Goal: Transaction & Acquisition: Book appointment/travel/reservation

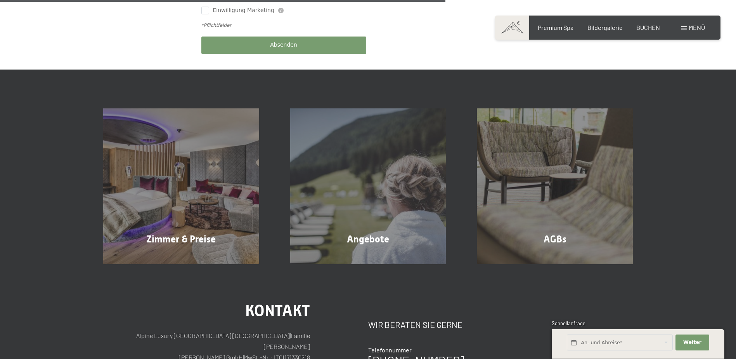
scroll to position [466, 0]
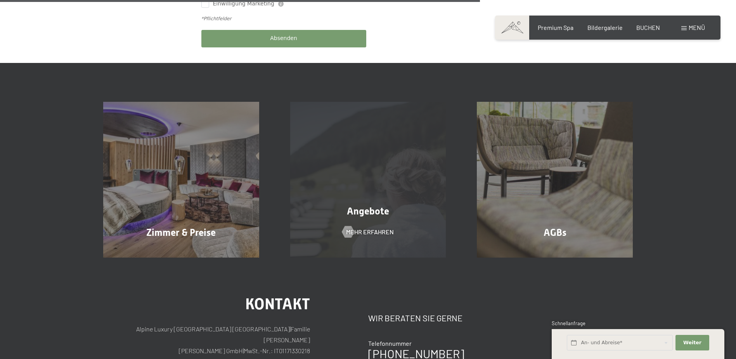
click at [372, 205] on span "Angebote" at bounding box center [368, 210] width 42 height 11
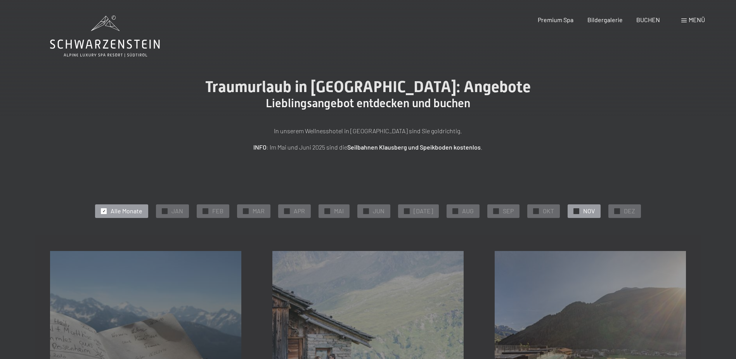
click at [578, 211] on div "✓ NOV" at bounding box center [584, 210] width 33 height 13
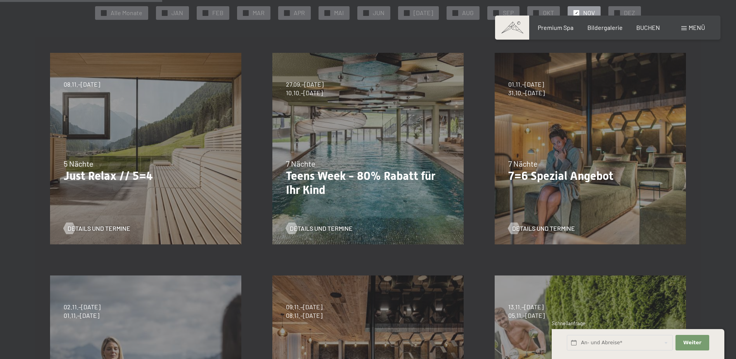
scroll to position [194, 0]
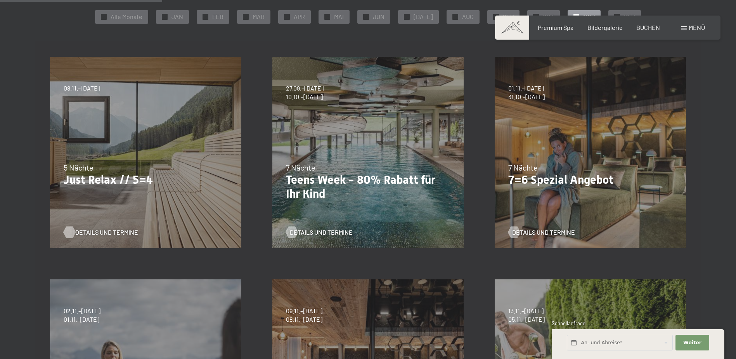
click at [95, 231] on span "Details und Termine" at bounding box center [106, 232] width 63 height 9
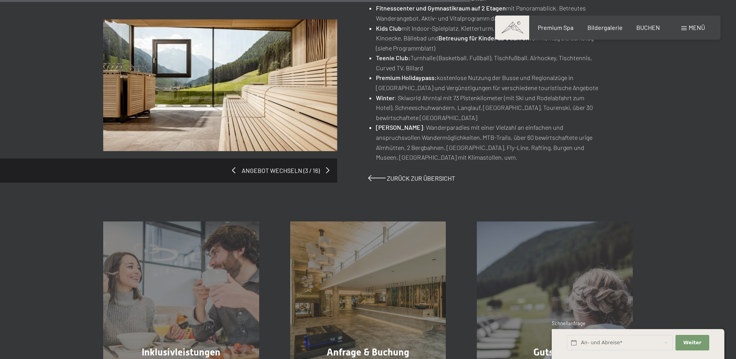
scroll to position [543, 0]
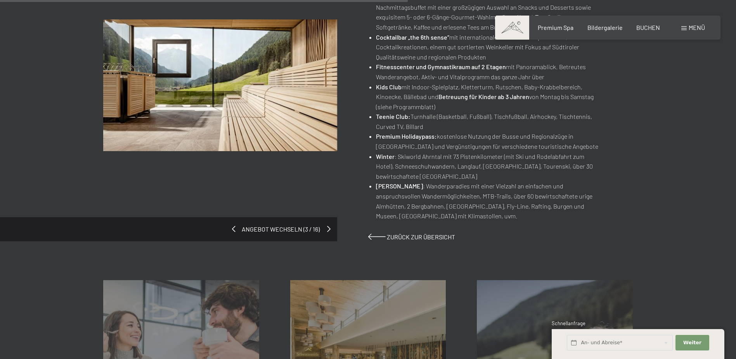
click at [328, 230] on span at bounding box center [328, 228] width 3 height 6
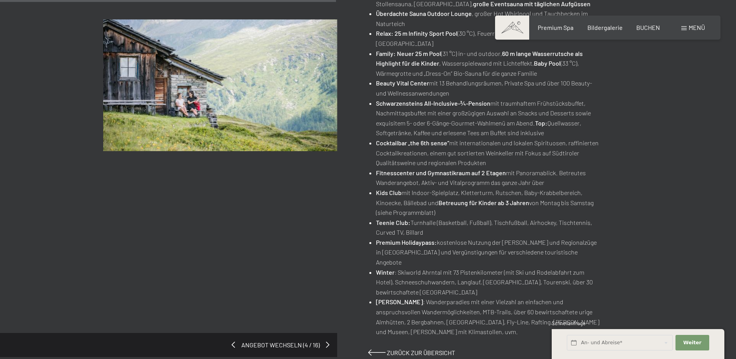
scroll to position [427, 0]
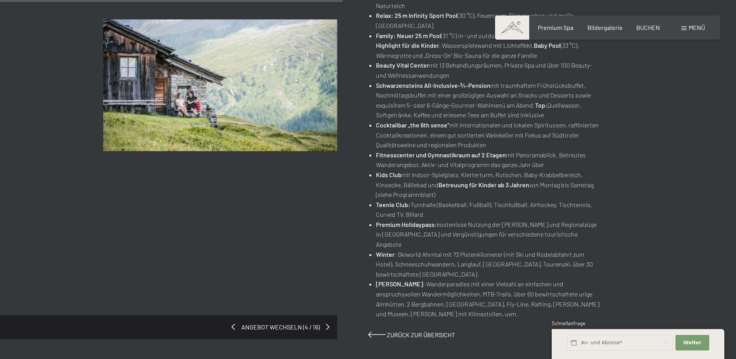
click at [325, 322] on span "Angebot wechseln (4 / 16)" at bounding box center [280, 326] width 91 height 9
click at [327, 323] on span at bounding box center [328, 326] width 3 height 6
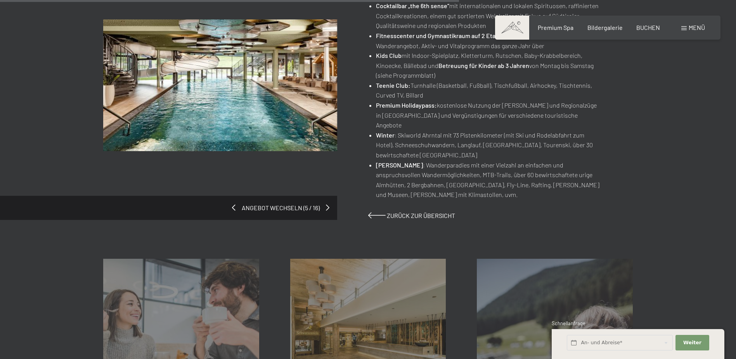
scroll to position [621, 0]
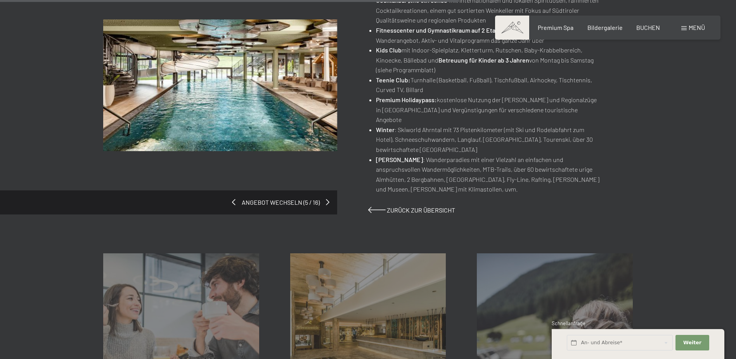
click at [325, 201] on span "Einwilligung Marketing*" at bounding box center [326, 202] width 64 height 8
click at [290, 201] on input "Einwilligung Marketing*" at bounding box center [286, 202] width 8 height 8
click at [327, 200] on span "Einwilligung Marketing*" at bounding box center [326, 202] width 64 height 8
click at [290, 200] on input "Einwilligung Marketing*" at bounding box center [286, 202] width 8 height 8
checkbox input "false"
